Goal: Information Seeking & Learning: Learn about a topic

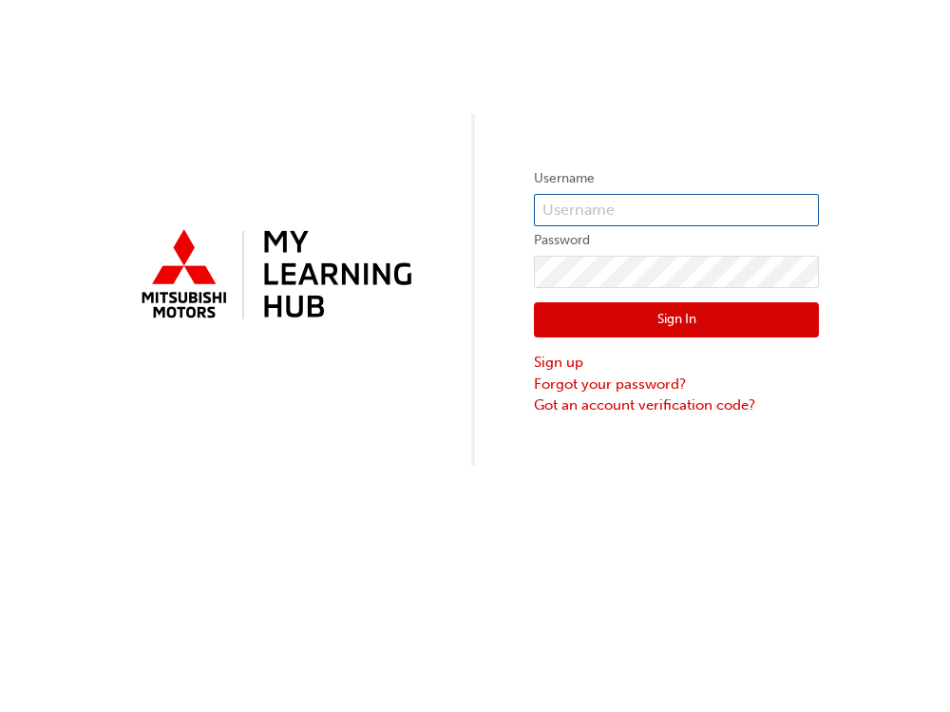
type input "0005711382"
drag, startPoint x: 650, startPoint y: 344, endPoint x: 656, endPoint y: 333, distance: 12.4
click at [654, 344] on div "Sign In Sign up Forgot your password? Got an account verification code?" at bounding box center [676, 352] width 285 height 128
click at [656, 330] on button "Sign In" at bounding box center [676, 320] width 285 height 36
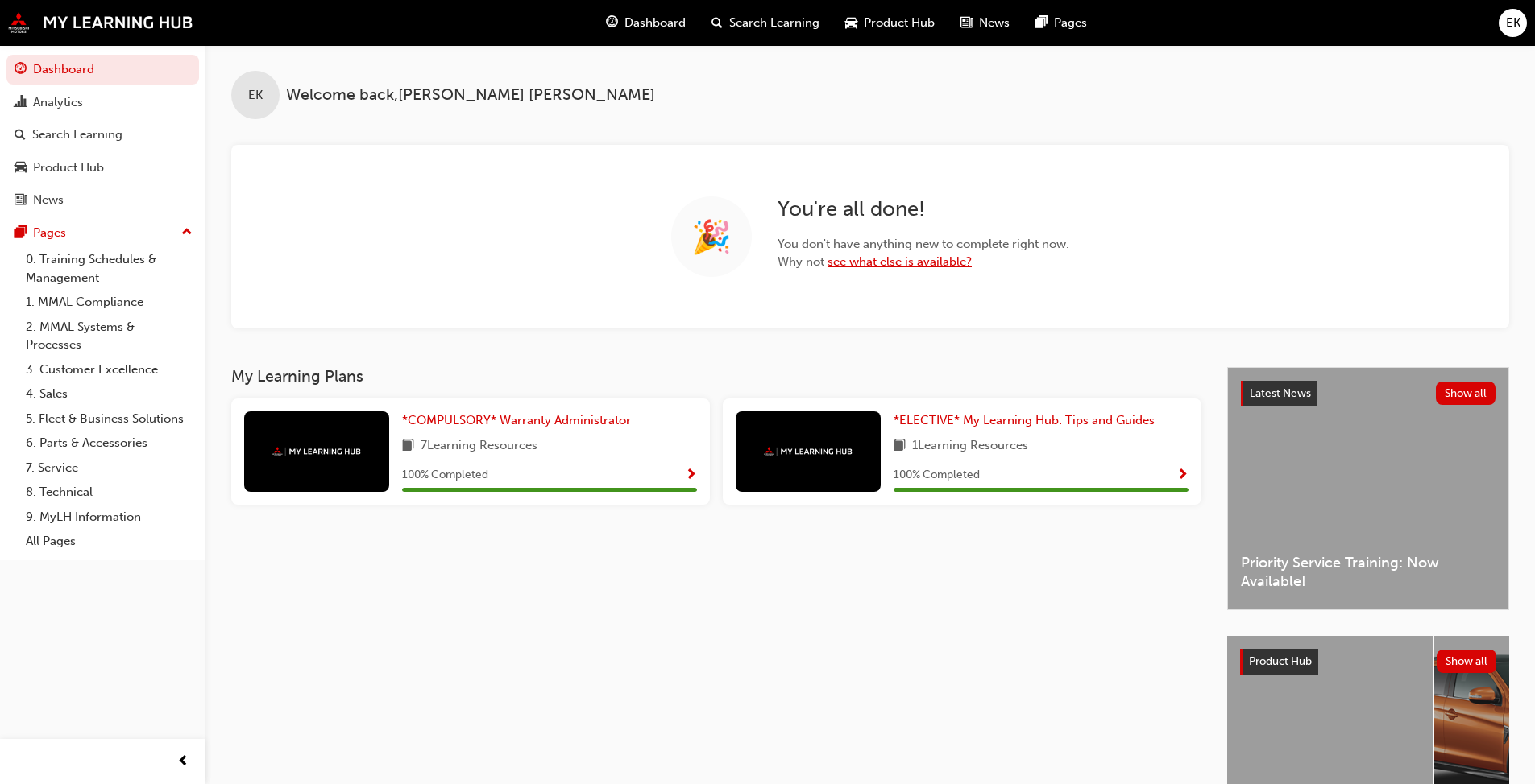
click at [805, 261] on link "see what else is available?" at bounding box center [900, 261] width 144 height 14
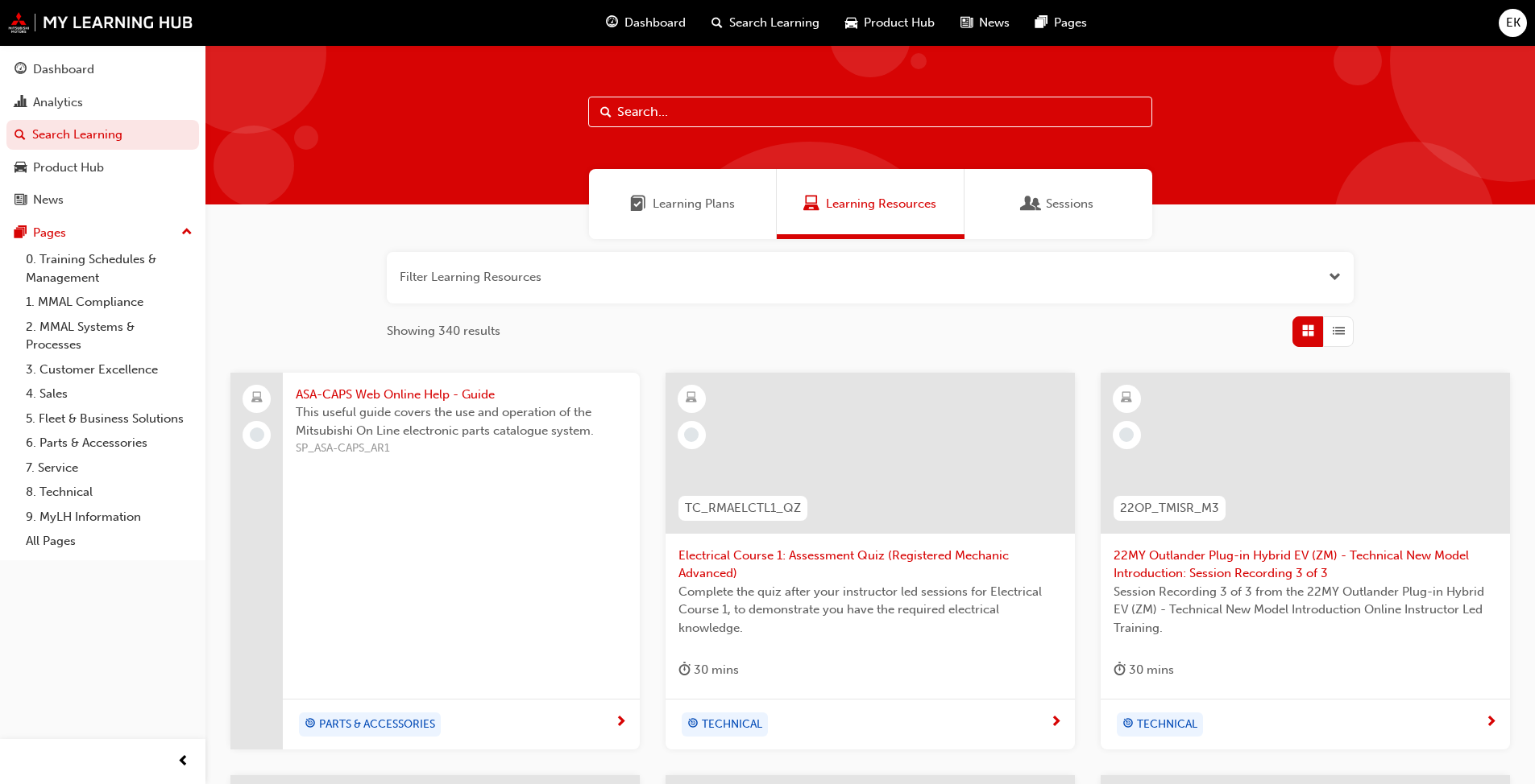
click at [687, 115] on input "text" at bounding box center [870, 112] width 564 height 31
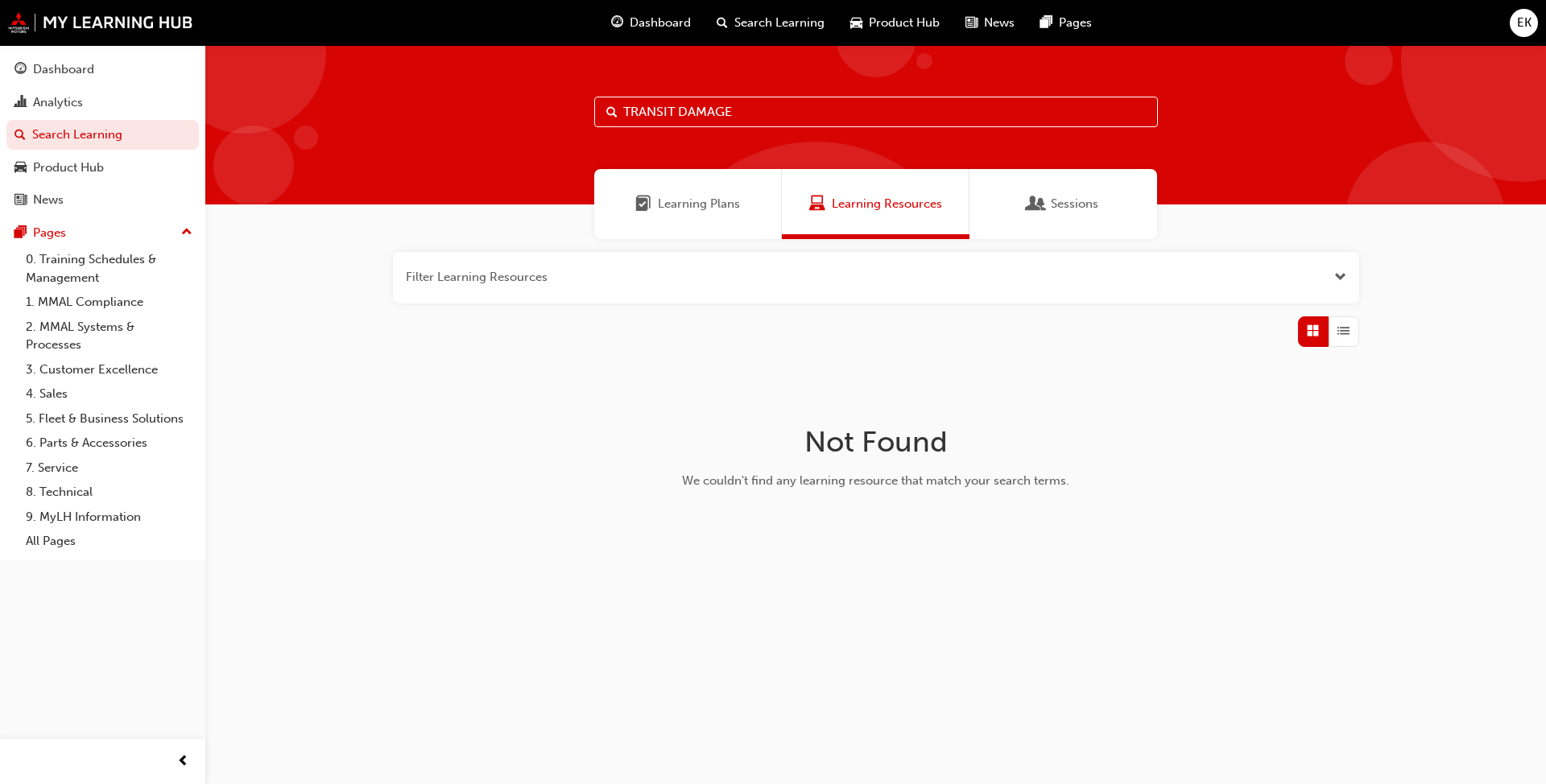
drag, startPoint x: 677, startPoint y: 111, endPoint x: 799, endPoint y: 111, distance: 122.0
click at [799, 111] on input "TRANSIT DAMAGE" at bounding box center [876, 112] width 564 height 31
type input "TRANSIT"
drag, startPoint x: 649, startPoint y: 116, endPoint x: 584, endPoint y: 117, distance: 65.0
click at [584, 117] on div "TRANSIT" at bounding box center [876, 125] width 1341 height 159
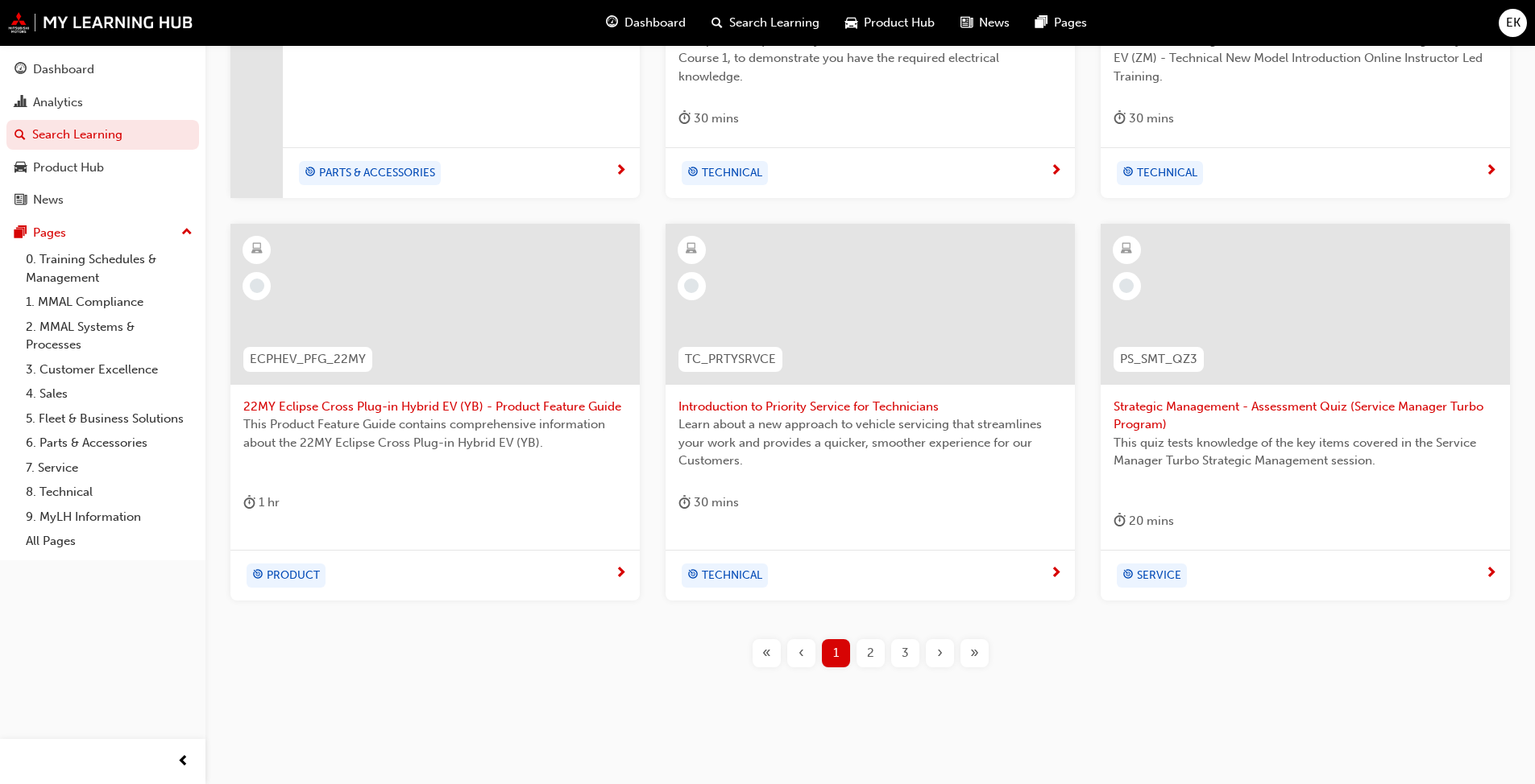
scroll to position [564, 0]
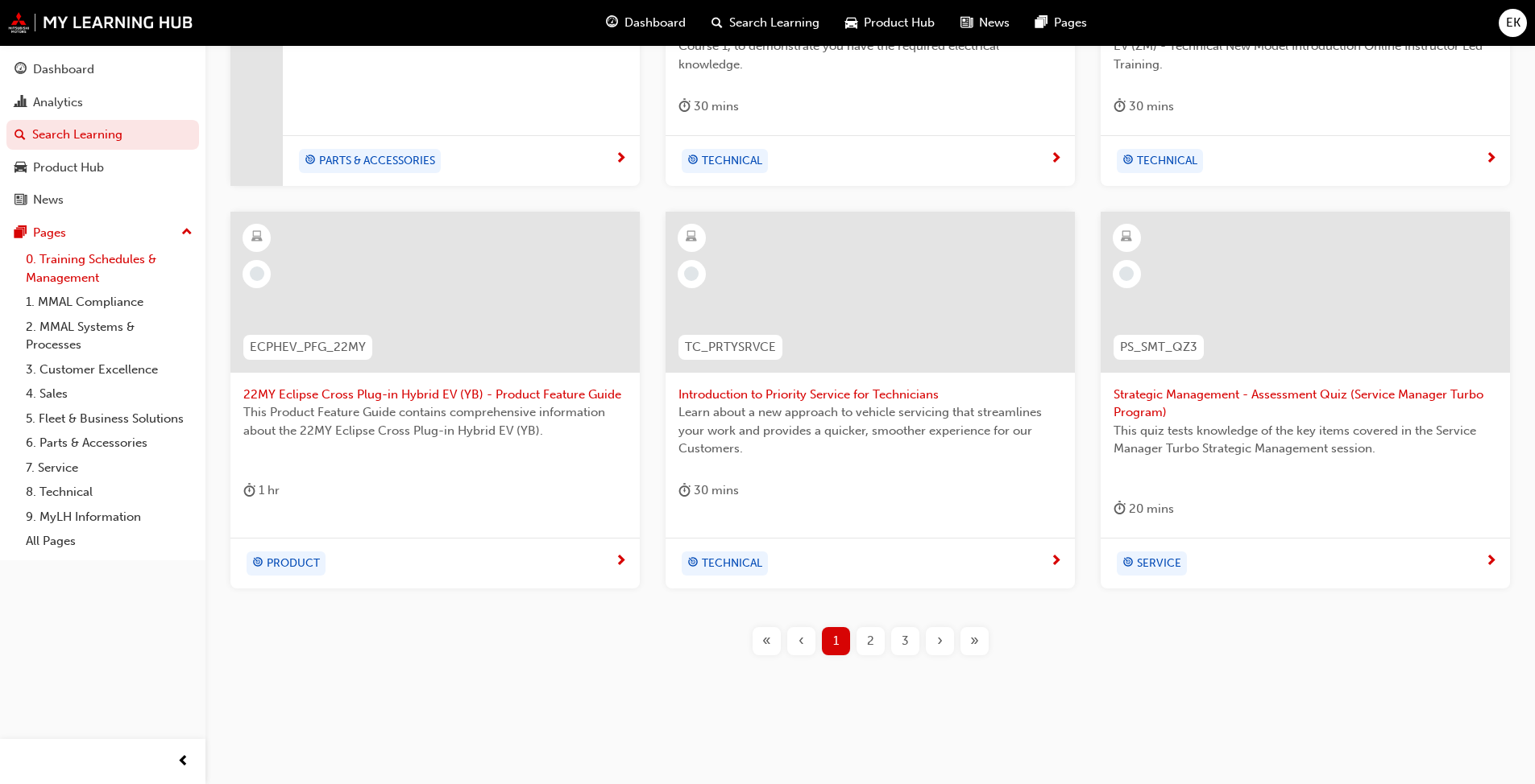
click at [53, 272] on link "0. Training Schedules & Management" at bounding box center [109, 269] width 180 height 42
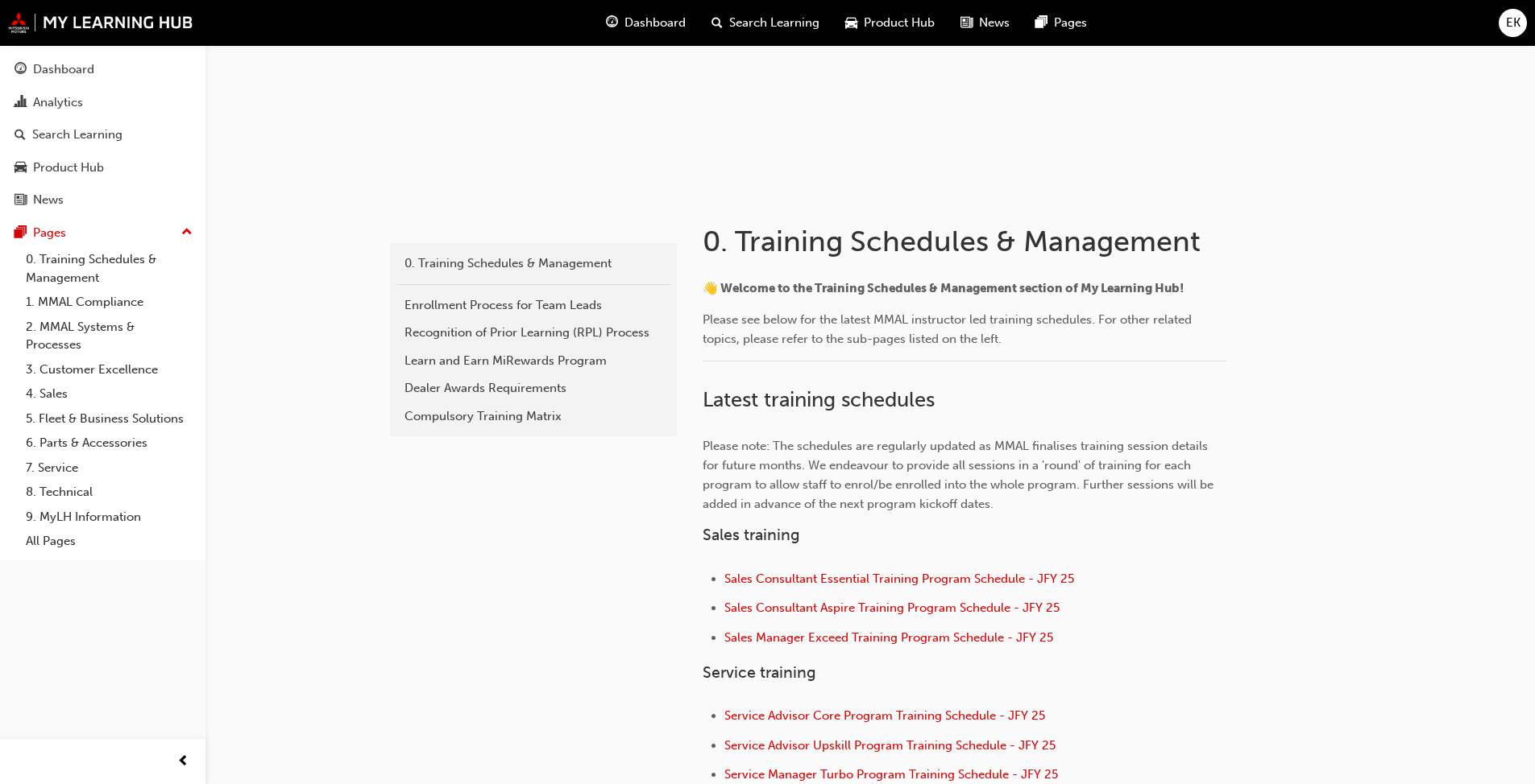
scroll to position [161, 0]
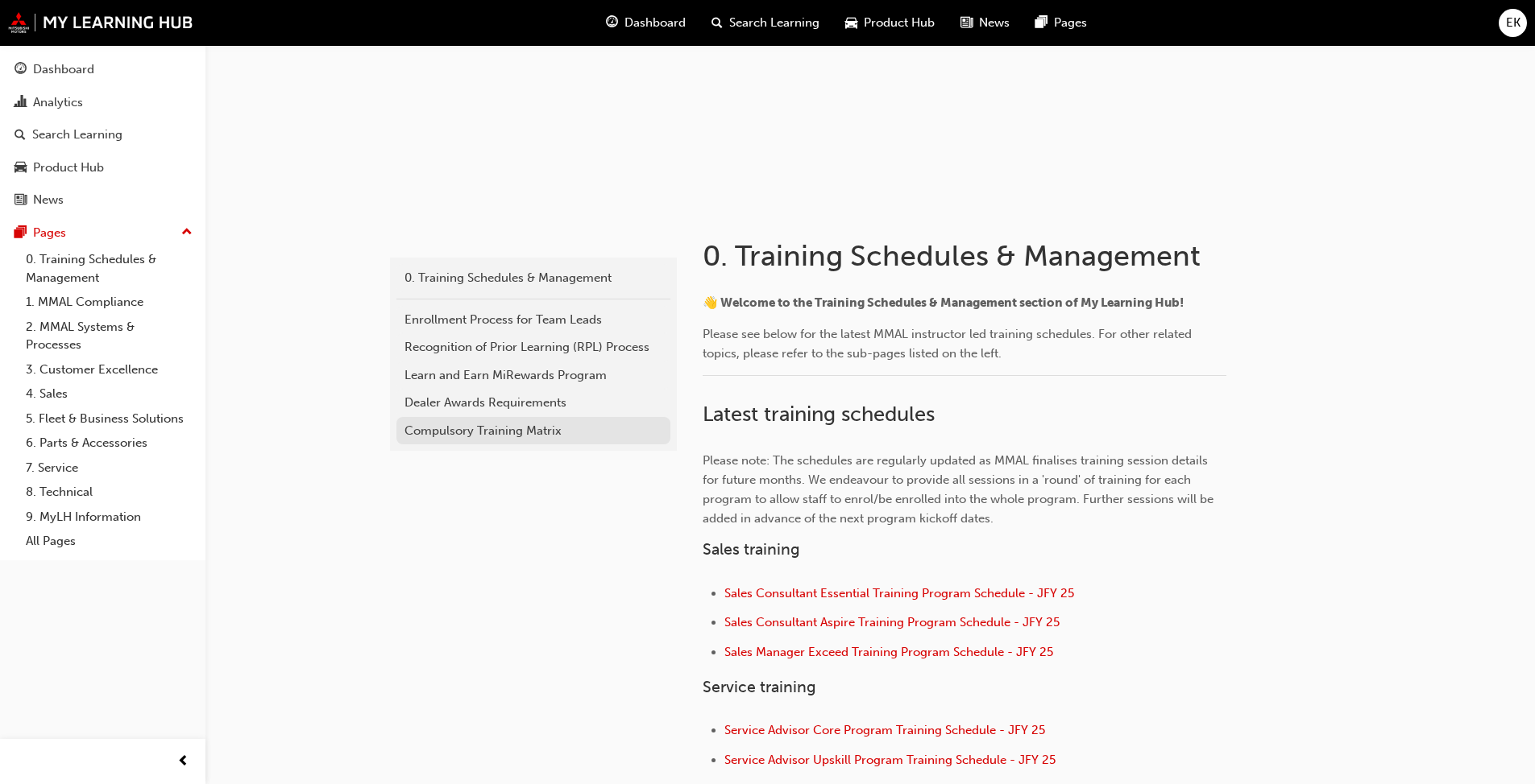
click at [502, 427] on div "Compulsory Training Matrix" at bounding box center [533, 431] width 258 height 19
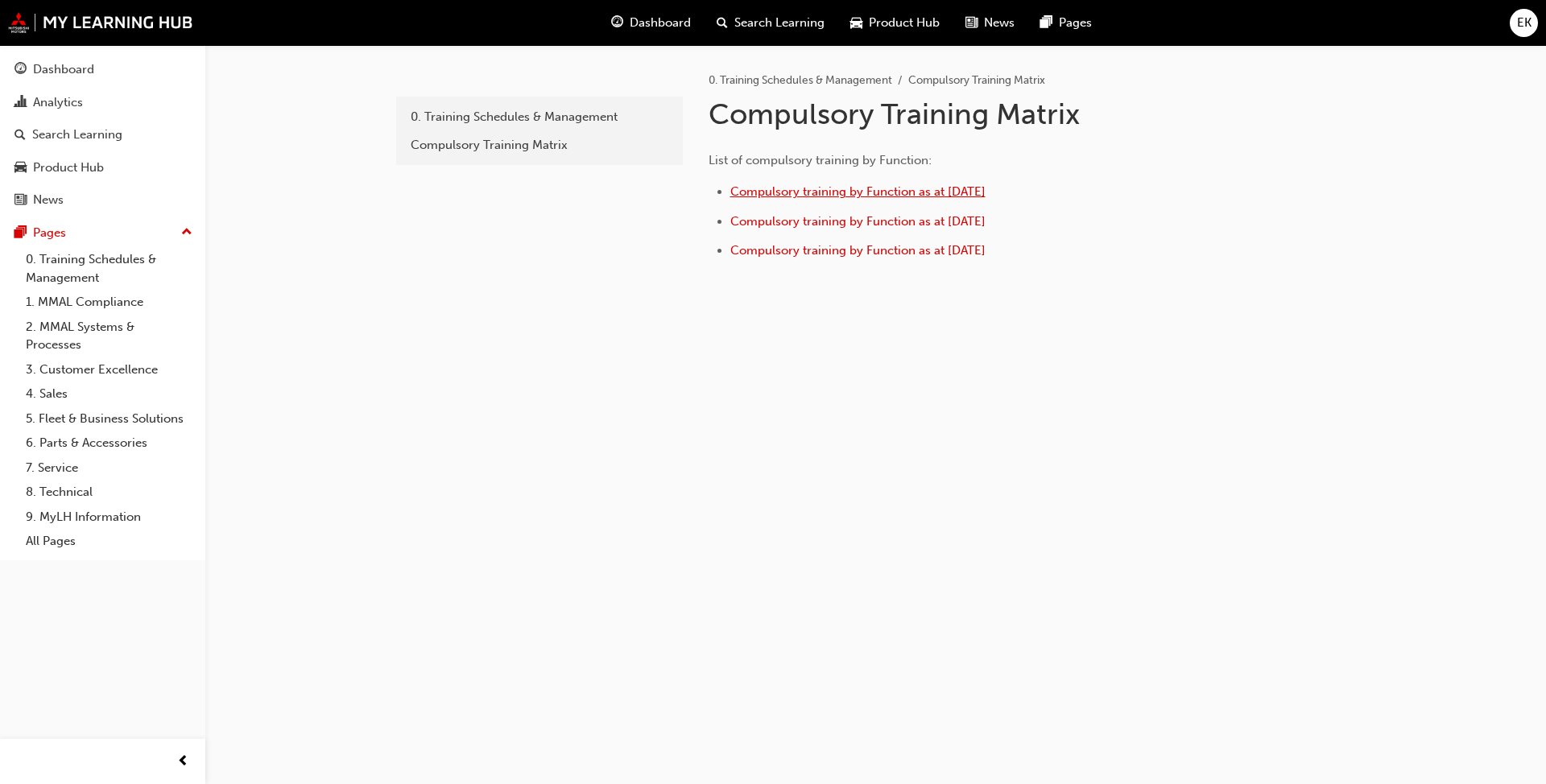
click at [770, 188] on span "Compulsory training by Function as at [DATE]" at bounding box center [858, 192] width 255 height 14
